Goal: Communication & Community: Participate in discussion

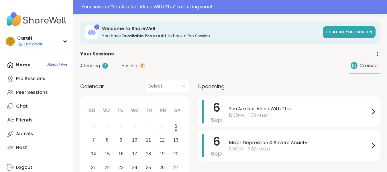
click at [91, 66] on span "Attending" at bounding box center [90, 66] width 20 height 6
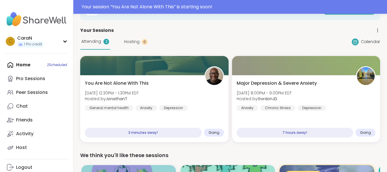
scroll to position [39, 0]
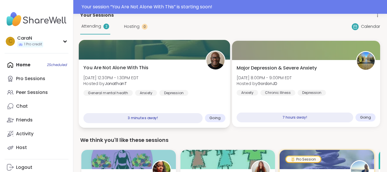
click at [137, 66] on span "You Are Not Alone With This" at bounding box center [115, 67] width 65 height 7
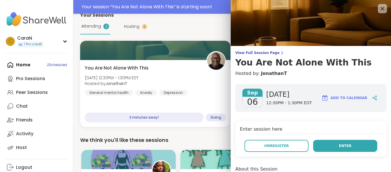
click at [322, 144] on button "Enter" at bounding box center [345, 146] width 64 height 12
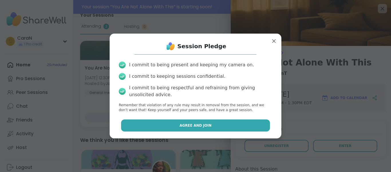
click at [216, 125] on button "Agree and Join" at bounding box center [195, 125] width 149 height 12
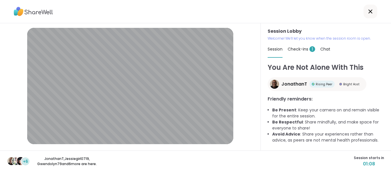
click at [297, 49] on span "Check-ins 1" at bounding box center [301, 49] width 27 height 6
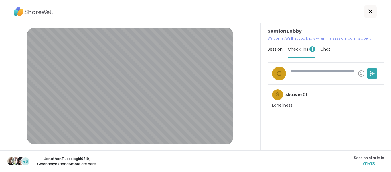
click at [274, 57] on div "Session Check-ins 1 Chat" at bounding box center [326, 49] width 117 height 17
type textarea "*"
click at [272, 50] on span "Session" at bounding box center [275, 49] width 15 height 6
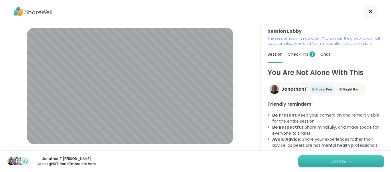
click at [317, 161] on button "Join now" at bounding box center [341, 161] width 86 height 12
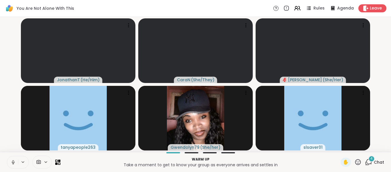
click at [13, 160] on icon at bounding box center [13, 161] width 5 height 5
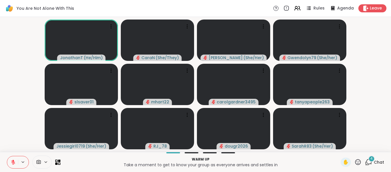
click at [367, 160] on icon at bounding box center [369, 161] width 5 height 5
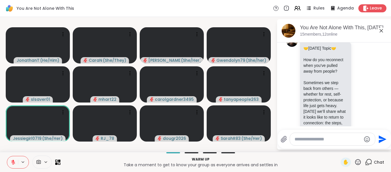
scroll to position [9, 0]
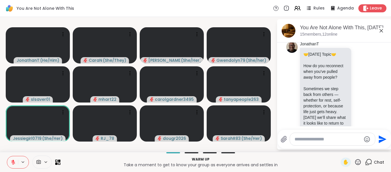
click at [382, 29] on icon at bounding box center [381, 30] width 7 height 7
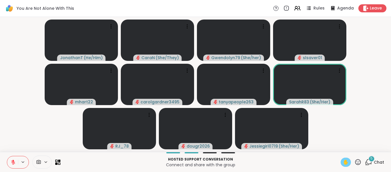
click at [343, 162] on span "✋" at bounding box center [346, 161] width 6 height 7
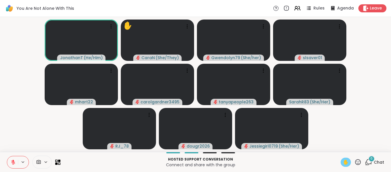
click at [343, 163] on span "✋" at bounding box center [346, 161] width 6 height 7
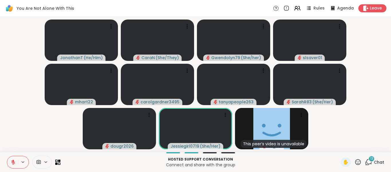
click at [365, 161] on icon at bounding box center [368, 161] width 7 height 7
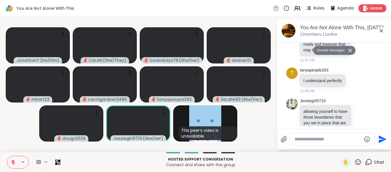
scroll to position [1213, 0]
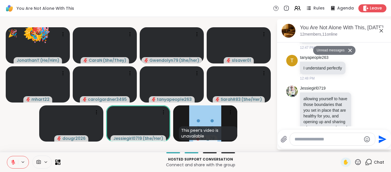
click at [380, 31] on icon at bounding box center [381, 30] width 7 height 7
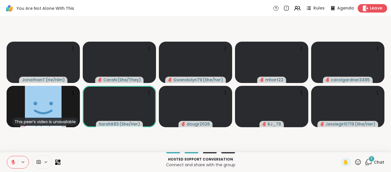
click at [370, 7] on span "Leave" at bounding box center [376, 8] width 13 height 6
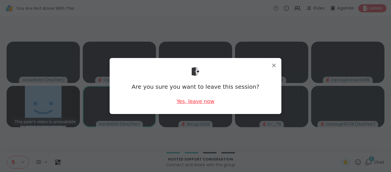
click at [205, 99] on div "Yes, leave now" at bounding box center [196, 100] width 38 height 7
